Goal: Information Seeking & Learning: Check status

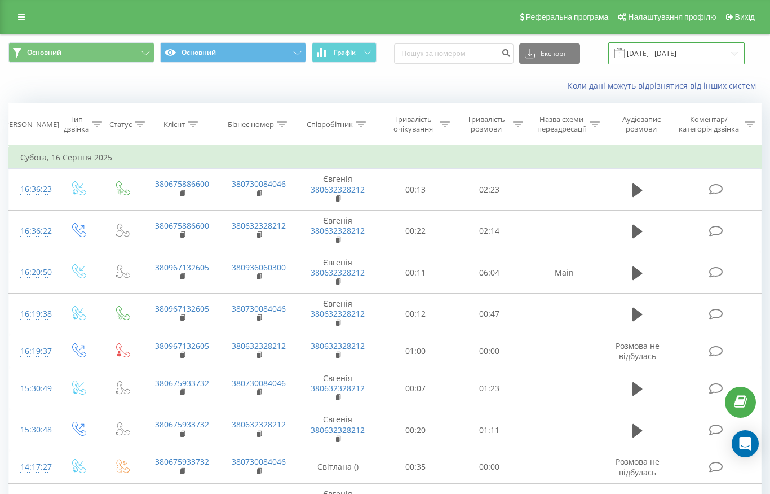
click at [663, 60] on input "16.08.2025 - 16.08.2025" at bounding box center [677, 53] width 137 height 22
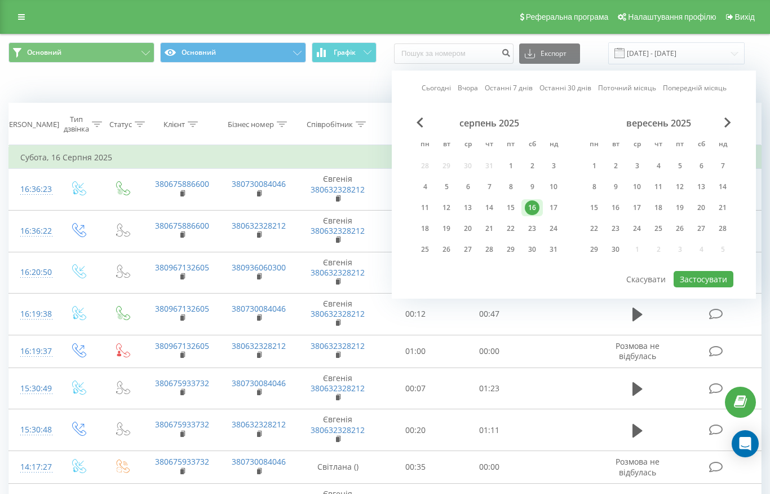
click at [436, 80] on div "Сьогодні Вчора Останні 7 днів Останні 30 днів Поточний місяць Попередній місяць…" at bounding box center [574, 185] width 364 height 228
click at [436, 85] on link "Сьогодні" at bounding box center [436, 87] width 29 height 11
click at [694, 275] on button "Застосувати" at bounding box center [704, 279] width 60 height 16
type input "[DATE] - [DATE]"
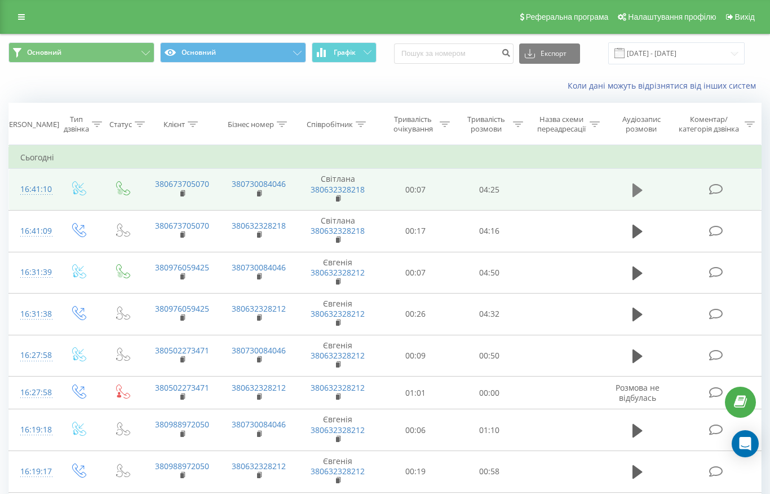
click at [635, 193] on icon at bounding box center [638, 190] width 10 height 14
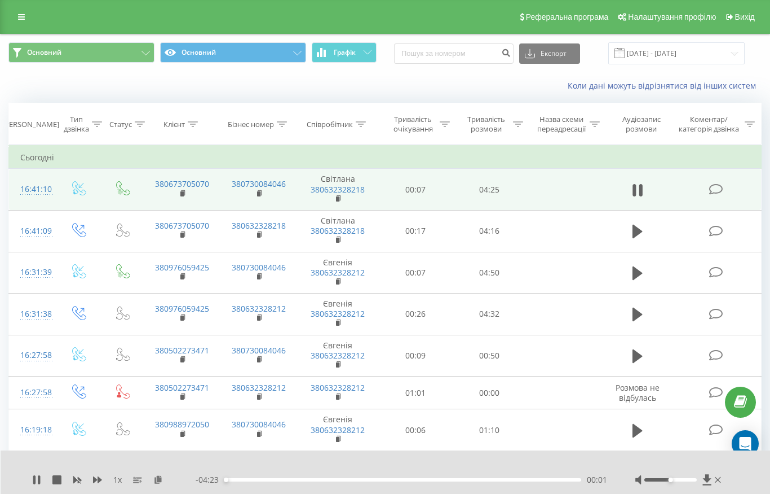
click at [29, 482] on div "1 x - 04:23 00:01 00:01" at bounding box center [386, 471] width 770 height 43
click at [40, 481] on icon at bounding box center [39, 479] width 2 height 9
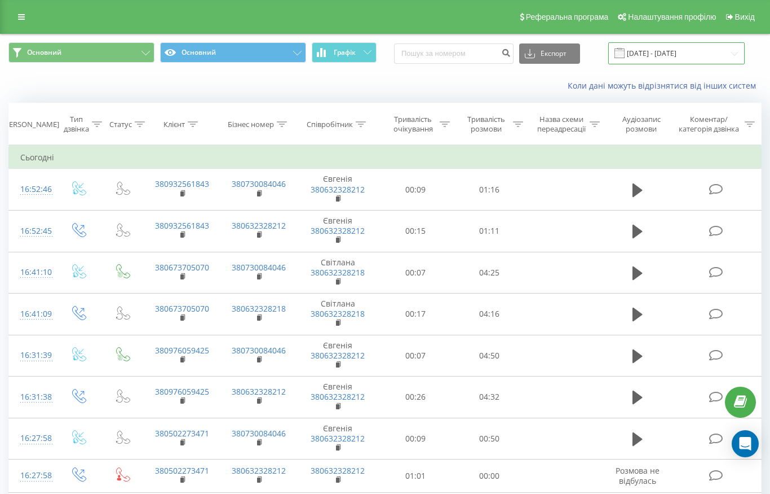
click at [668, 48] on input "[DATE] - [DATE]" at bounding box center [677, 53] width 137 height 22
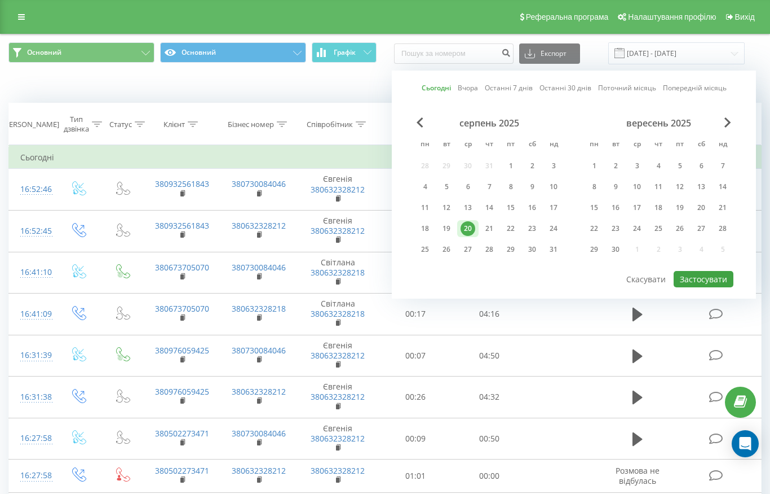
click at [692, 280] on button "Застосувати" at bounding box center [704, 279] width 60 height 16
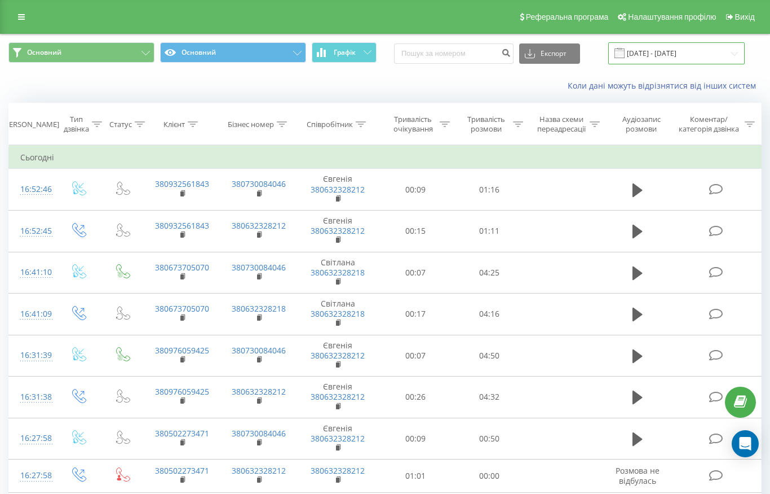
click at [654, 57] on input "[DATE] - [DATE]" at bounding box center [677, 53] width 137 height 22
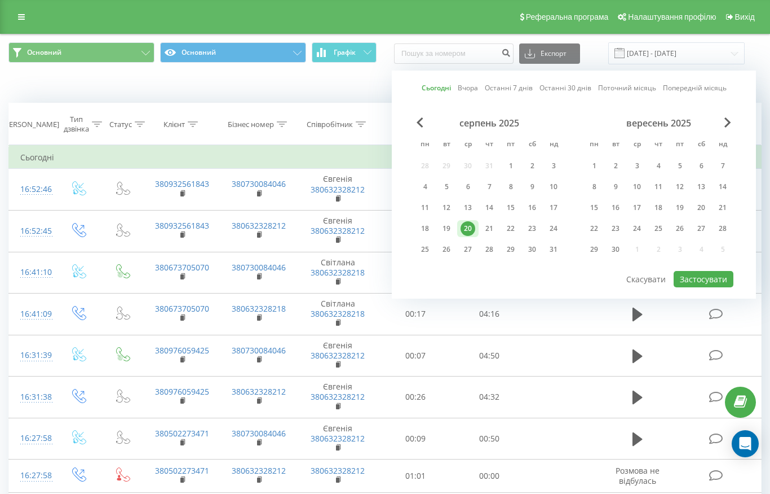
click at [439, 92] on link "Сьогодні" at bounding box center [436, 87] width 29 height 11
click at [679, 279] on button "Застосувати" at bounding box center [704, 279] width 60 height 16
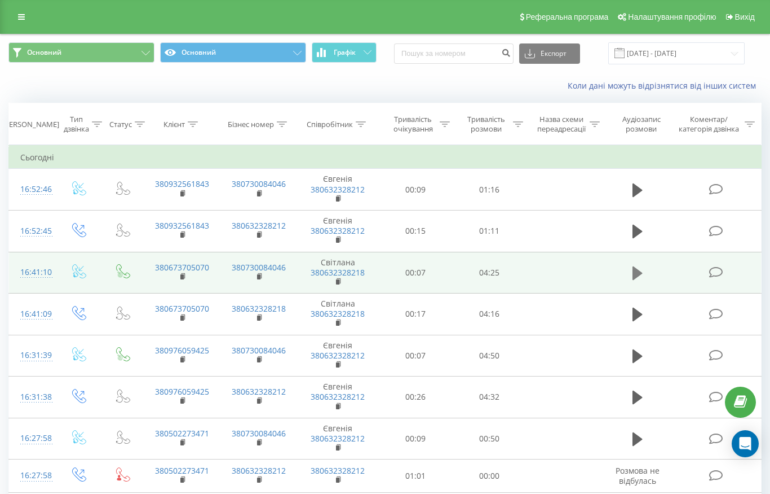
click at [640, 272] on icon at bounding box center [638, 273] width 10 height 14
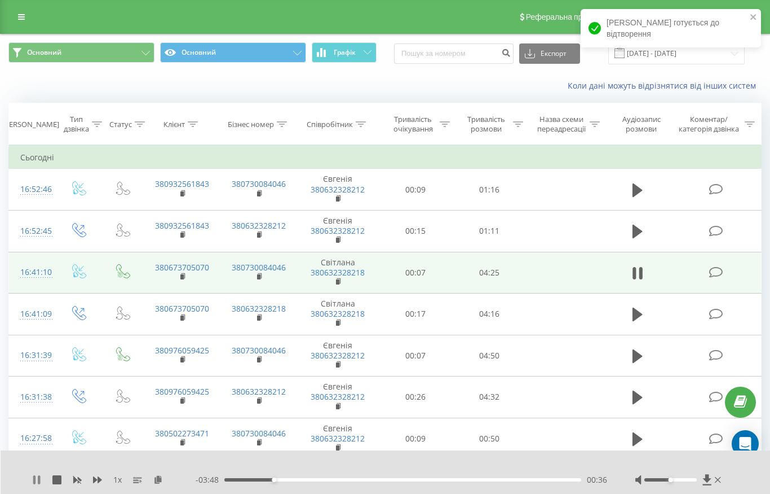
click at [36, 479] on icon at bounding box center [36, 479] width 9 height 9
click at [35, 477] on icon at bounding box center [36, 479] width 7 height 9
click at [38, 478] on icon at bounding box center [39, 479] width 2 height 9
click at [34, 483] on icon at bounding box center [36, 479] width 7 height 9
click at [36, 481] on icon at bounding box center [36, 479] width 9 height 9
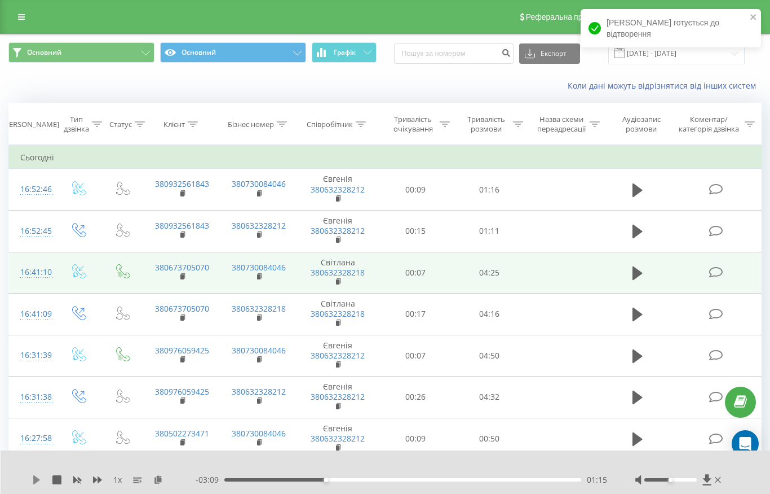
click at [34, 478] on icon at bounding box center [36, 479] width 7 height 9
click at [39, 479] on icon at bounding box center [39, 479] width 2 height 9
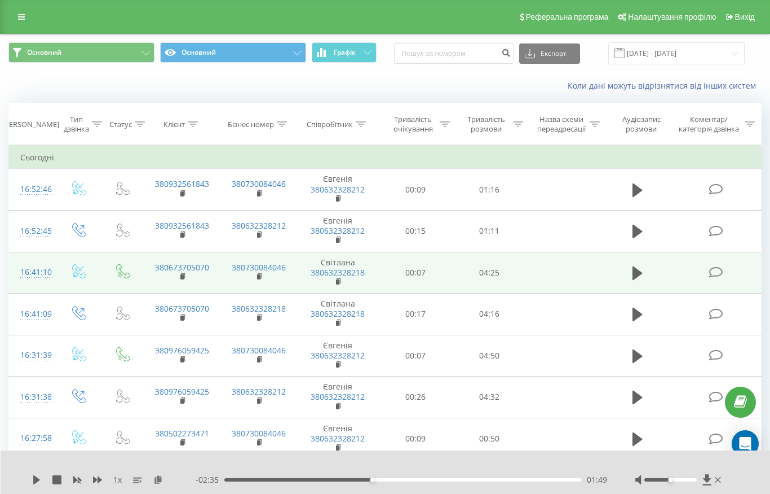
click at [37, 470] on div "1 x - 02:35 01:49 01:49" at bounding box center [386, 471] width 770 height 43
click at [36, 471] on div "1 x - 02:35 01:49 01:49" at bounding box center [386, 471] width 770 height 43
click at [36, 481] on icon at bounding box center [36, 479] width 7 height 9
click at [101, 479] on icon at bounding box center [97, 479] width 9 height 7
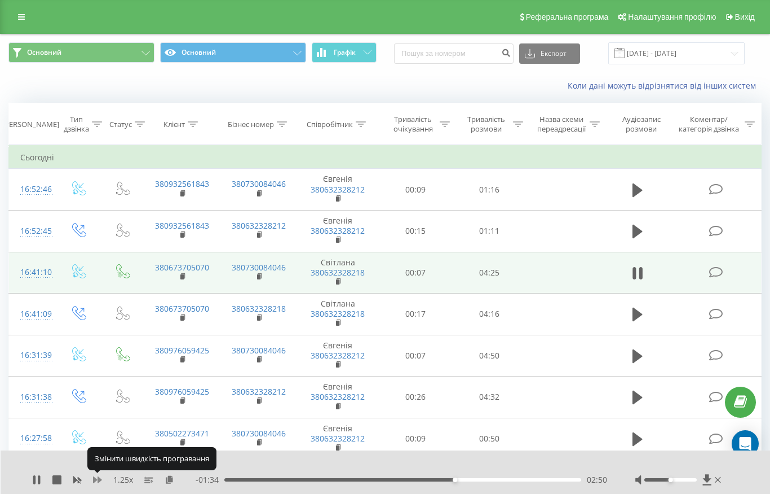
click at [98, 479] on icon at bounding box center [97, 479] width 9 height 7
click at [99, 478] on icon at bounding box center [97, 479] width 9 height 7
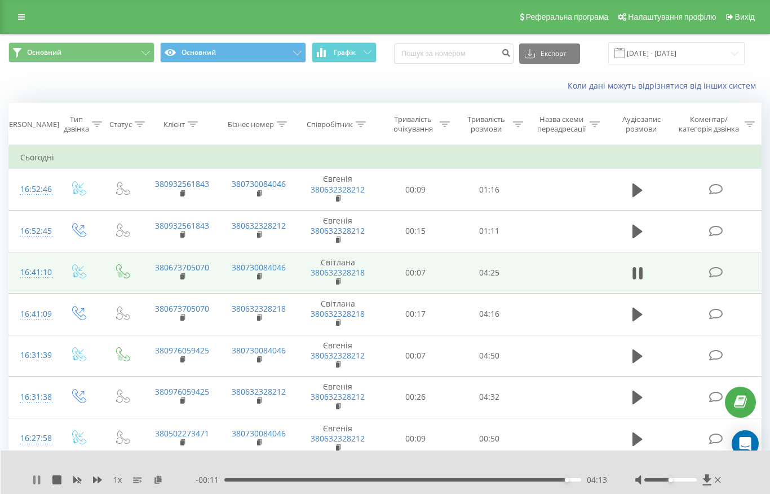
click at [37, 484] on button at bounding box center [36, 479] width 9 height 9
